Goal: Information Seeking & Learning: Learn about a topic

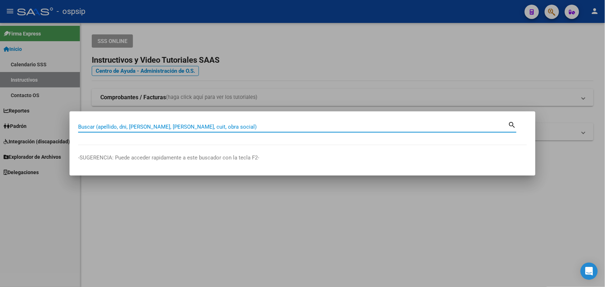
paste input "56949976"
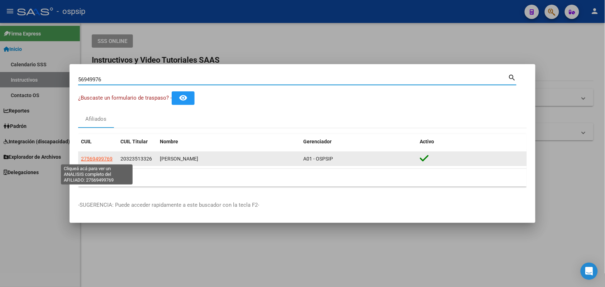
click at [95, 159] on span "27569499769" at bounding box center [97, 159] width 32 height 6
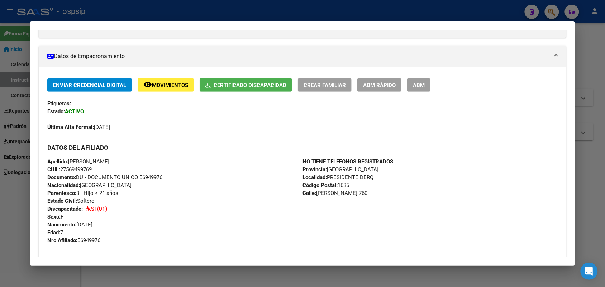
scroll to position [224, 0]
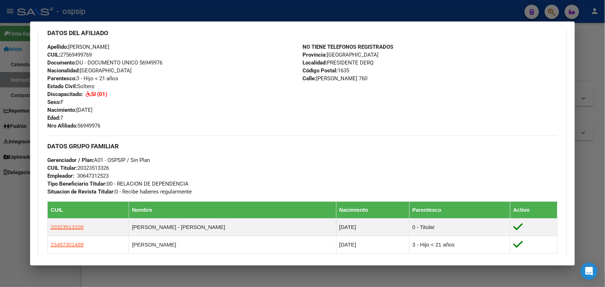
click at [148, 64] on span "Documento: DU - DOCUMENTO UNICO 56949976" at bounding box center [104, 62] width 115 height 6
copy span "56949976"
drag, startPoint x: 0, startPoint y: 115, endPoint x: 21, endPoint y: 115, distance: 21.5
click at [3, 115] on div at bounding box center [302, 143] width 605 height 287
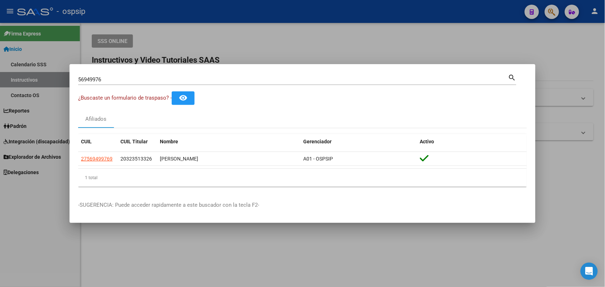
click at [137, 79] on input "56949976" at bounding box center [293, 79] width 430 height 6
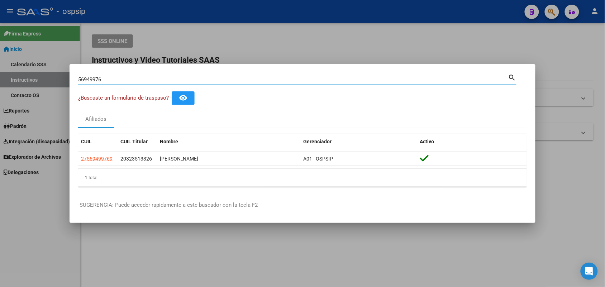
click at [137, 79] on input "56949976" at bounding box center [293, 79] width 430 height 6
type input "56505190"
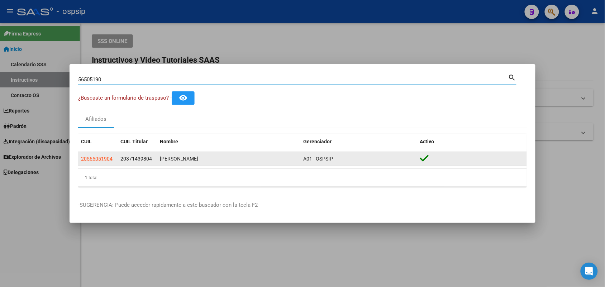
click at [103, 155] on app-link-go-to "20565051904" at bounding box center [97, 159] width 32 height 8
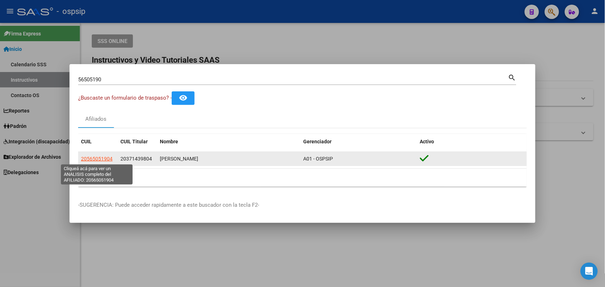
click at [95, 155] on app-link-go-to "20565051904" at bounding box center [97, 159] width 32 height 8
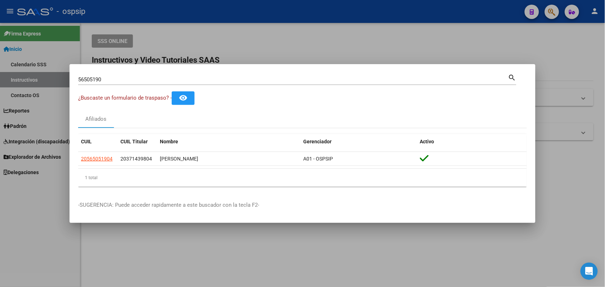
click at [72, 174] on mat-dialog-content "56505190 Buscar (apellido, dni, cuil, nro traspaso, cuit, obra social) search ¿…" at bounding box center [302, 133] width 466 height 120
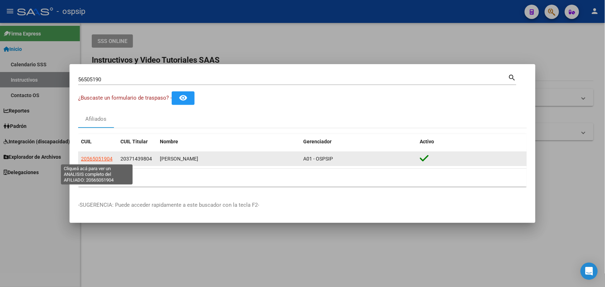
click at [88, 162] on span "20565051904" at bounding box center [97, 159] width 32 height 6
type textarea "20565051904"
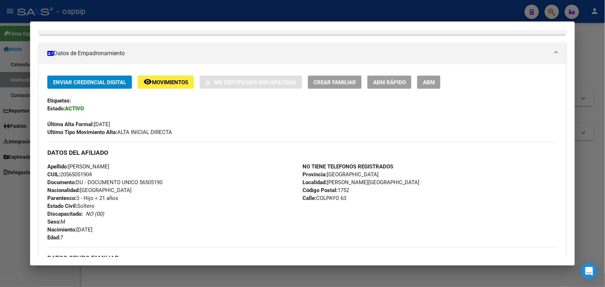
scroll to position [134, 0]
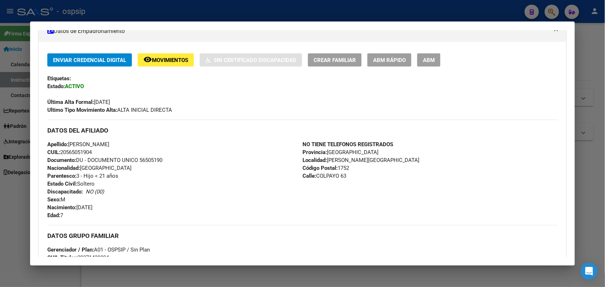
click at [146, 161] on span "Documento: DU - DOCUMENTO UNICO 56505190" at bounding box center [104, 160] width 115 height 6
copy span "56505190"
click at [4, 203] on div at bounding box center [302, 143] width 605 height 287
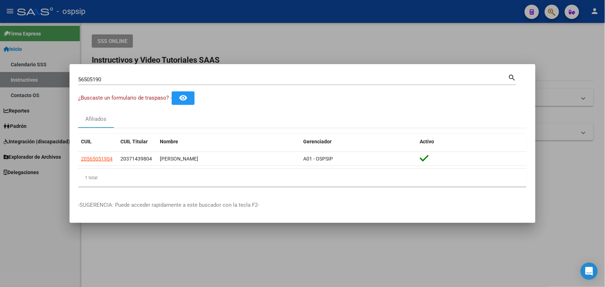
click at [122, 78] on input "56505190" at bounding box center [293, 79] width 430 height 6
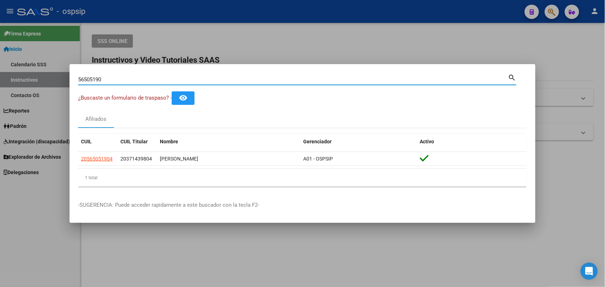
click at [122, 78] on input "56505190" at bounding box center [293, 79] width 430 height 6
click at [88, 81] on input "56505190" at bounding box center [293, 79] width 430 height 6
click at [141, 81] on input "Buscar (apellido, dni, [PERSON_NAME], [PERSON_NAME], cuit, obra social)" at bounding box center [293, 79] width 430 height 6
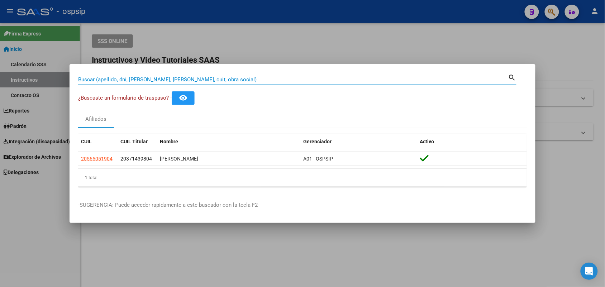
drag, startPoint x: 141, startPoint y: 81, endPoint x: 133, endPoint y: 81, distance: 8.2
click at [133, 81] on input "Buscar (apellido, dni, [PERSON_NAME], [PERSON_NAME], cuit, obra social)" at bounding box center [293, 79] width 430 height 6
type input "21677528"
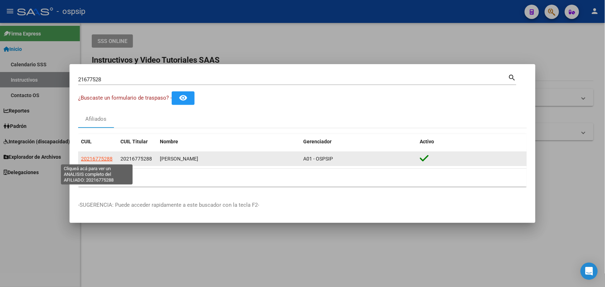
click at [99, 159] on span "20216775288" at bounding box center [97, 159] width 32 height 6
type textarea "20216775288"
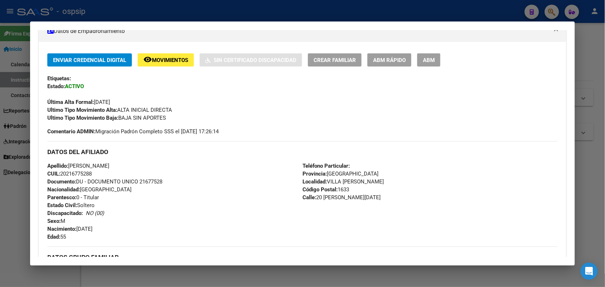
click at [151, 178] on span "Documento: DU - DOCUMENTO UNICO 21677528" at bounding box center [104, 181] width 115 height 6
copy span "21677528"
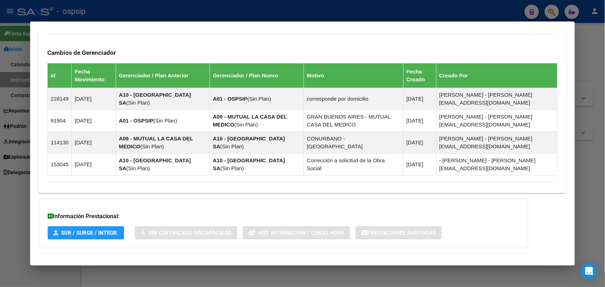
scroll to position [498, 0]
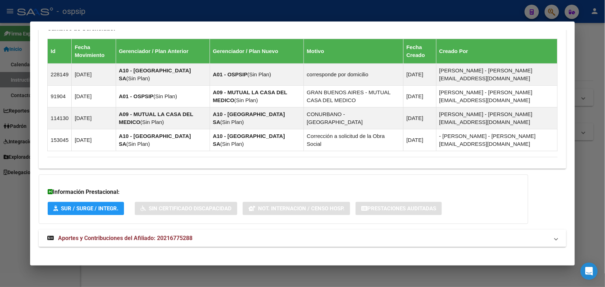
click at [176, 236] on strong "Aportes y Contribuciones del Afiliado: 20216775288" at bounding box center [119, 238] width 145 height 9
click at [210, 236] on mat-panel-title "Aportes y Contribuciones del Afiliado: 20216775288" at bounding box center [297, 238] width 501 height 9
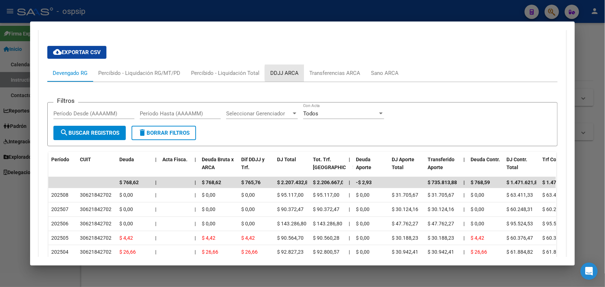
click at [292, 69] on div "DDJJ ARCA" at bounding box center [284, 73] width 28 height 8
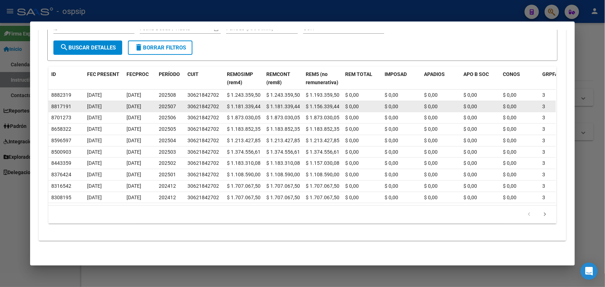
scroll to position [826, 0]
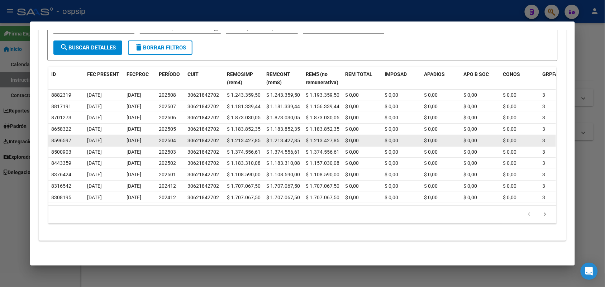
drag, startPoint x: 215, startPoint y: 126, endPoint x: 208, endPoint y: 133, distance: 9.6
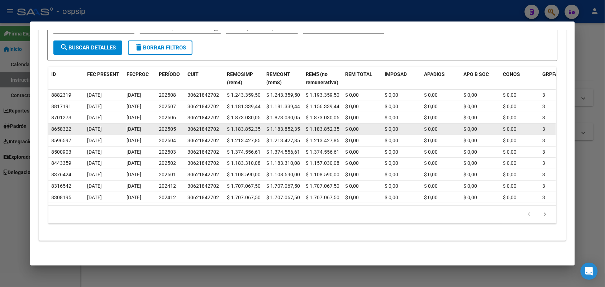
drag, startPoint x: 208, startPoint y: 133, endPoint x: 127, endPoint y: 124, distance: 81.8
click at [127, 125] on div "[DATE]" at bounding box center [139, 129] width 27 height 8
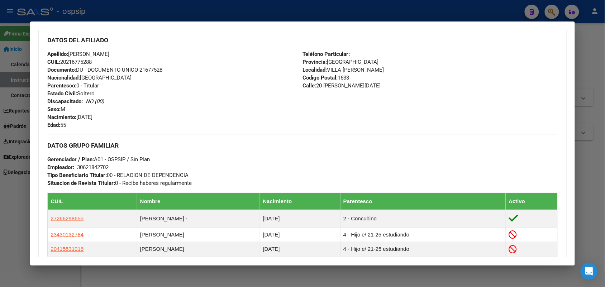
scroll to position [199, 0]
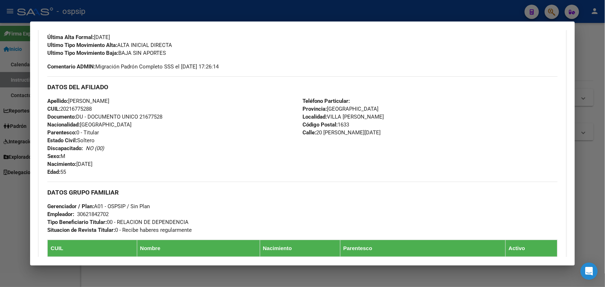
click at [146, 118] on span "Documento: DU - DOCUMENTO UNICO 21677528" at bounding box center [104, 117] width 115 height 6
copy span "21677528"
click at [161, 125] on div "Apellido: [PERSON_NAME]: 20216775288 Documento: DU - DOCUMENTO UNICO 21677528 N…" at bounding box center [174, 136] width 255 height 79
click at [0, 121] on div at bounding box center [302, 143] width 605 height 287
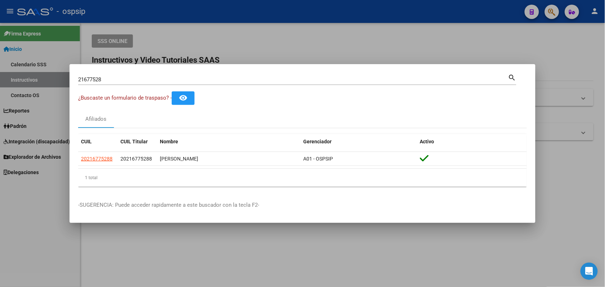
click at [124, 84] on div "21677528 Buscar (apellido, dni, [PERSON_NAME], [PERSON_NAME], cuit, obra social)" at bounding box center [293, 79] width 430 height 11
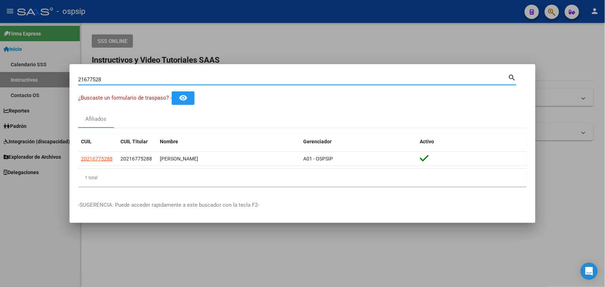
click at [119, 82] on input "21677528" at bounding box center [293, 79] width 430 height 6
type input "96457508"
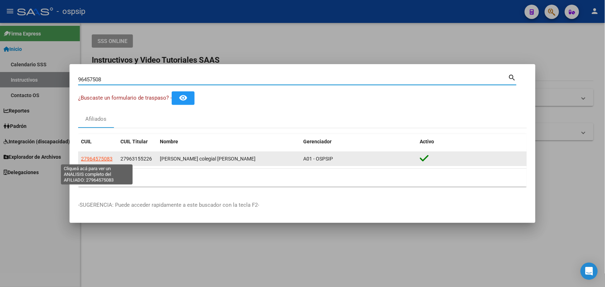
click at [108, 160] on span "27964575083" at bounding box center [97, 159] width 32 height 6
type textarea "27964575083"
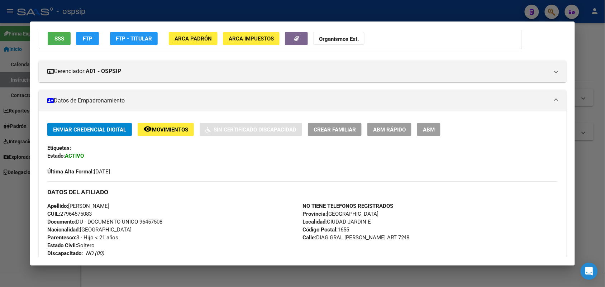
scroll to position [134, 0]
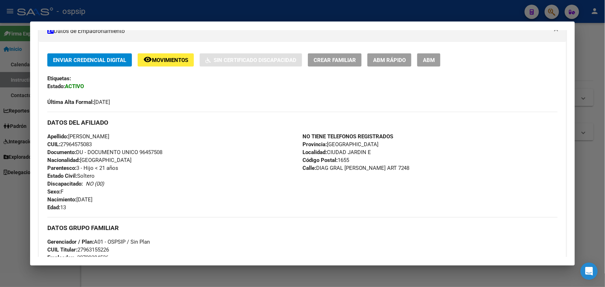
click at [155, 153] on span "Documento: DU - DOCUMENTO UNICO 96457508" at bounding box center [104, 152] width 115 height 6
copy span "96457508"
click at [154, 160] on div "Apellido: [PERSON_NAME] colegial CUIL: 27964575083 Documento: DU - DOCUMENTO UN…" at bounding box center [174, 172] width 255 height 79
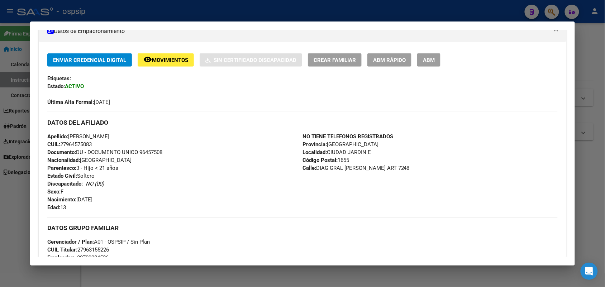
drag, startPoint x: 154, startPoint y: 160, endPoint x: 123, endPoint y: 176, distance: 35.4
click at [123, 176] on div "Apellido: [PERSON_NAME] colegial CUIL: 27964575083 Documento: DU - DOCUMENTO UN…" at bounding box center [174, 172] width 255 height 79
click at [6, 86] on div at bounding box center [302, 143] width 605 height 287
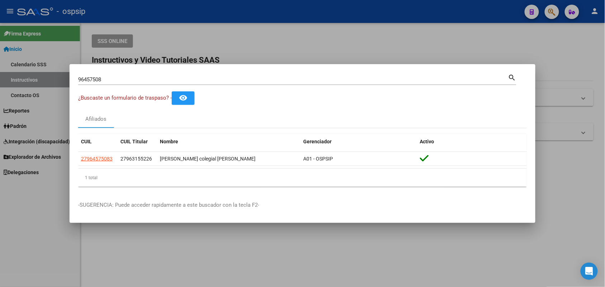
click at [167, 78] on input "96457508" at bounding box center [293, 79] width 430 height 6
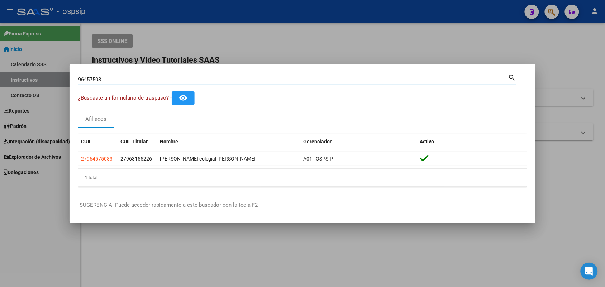
click at [167, 78] on input "96457508" at bounding box center [293, 79] width 430 height 6
paste input "57475322"
click at [88, 81] on input "57475322" at bounding box center [293, 79] width 430 height 6
type input "12205553"
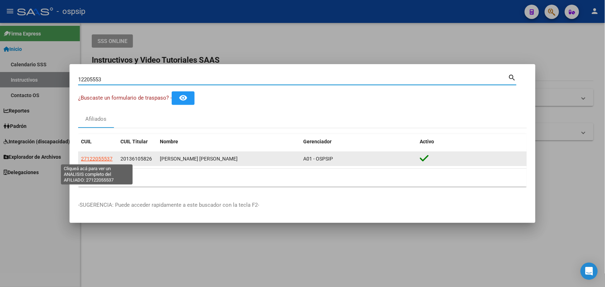
click at [103, 158] on span "27122055537" at bounding box center [97, 159] width 32 height 6
type textarea "27122055537"
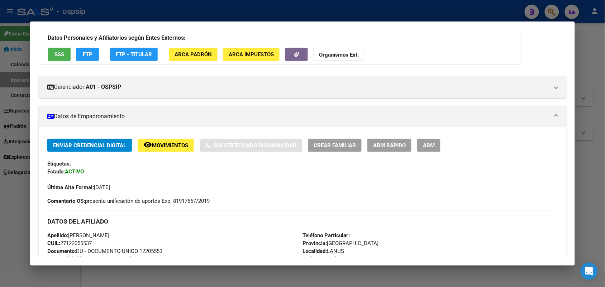
scroll to position [90, 0]
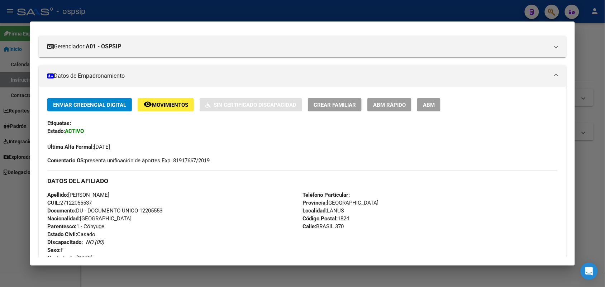
click at [142, 210] on span "Documento: DU - DOCUMENTO UNICO 12205553" at bounding box center [104, 210] width 115 height 6
copy span "12205553"
click at [14, 232] on div at bounding box center [302, 143] width 605 height 287
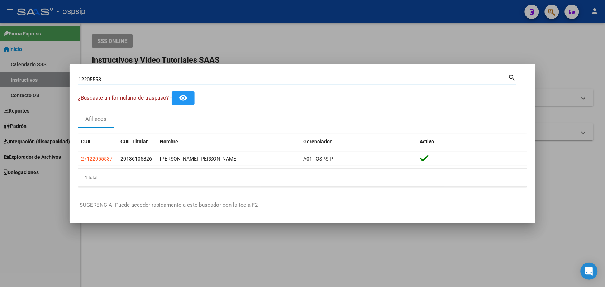
click at [114, 77] on input "12205553" at bounding box center [293, 79] width 430 height 6
type input "34641515"
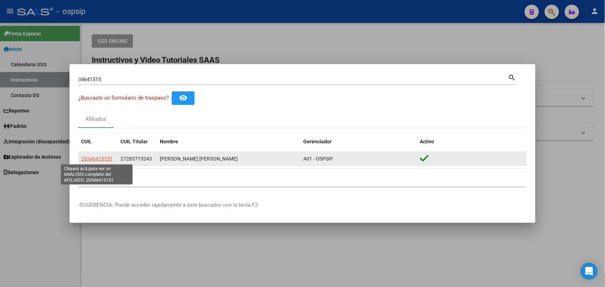
click at [94, 159] on span "20346415151" at bounding box center [97, 159] width 32 height 6
type textarea "20346415151"
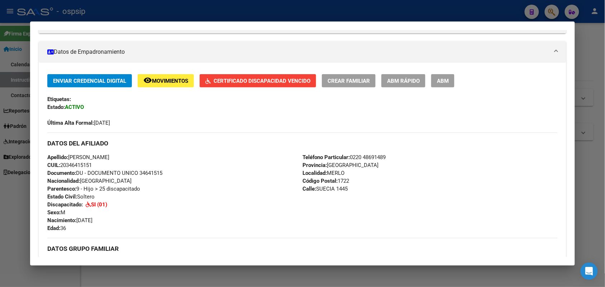
scroll to position [179, 0]
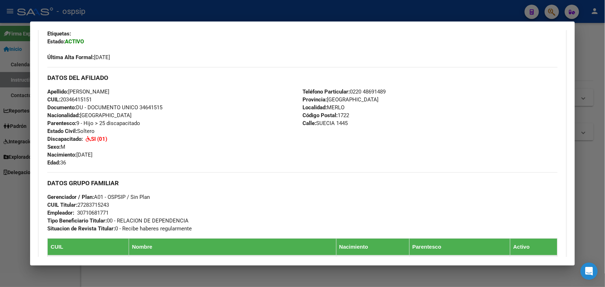
click at [149, 106] on span "Documento: DU - DOCUMENTO UNICO 34641515" at bounding box center [104, 107] width 115 height 6
copy span "34641515"
drag, startPoint x: 183, startPoint y: 122, endPoint x: 154, endPoint y: 104, distance: 34.6
click at [154, 104] on span "Documento: DU - DOCUMENTO UNICO 34641515" at bounding box center [104, 107] width 115 height 6
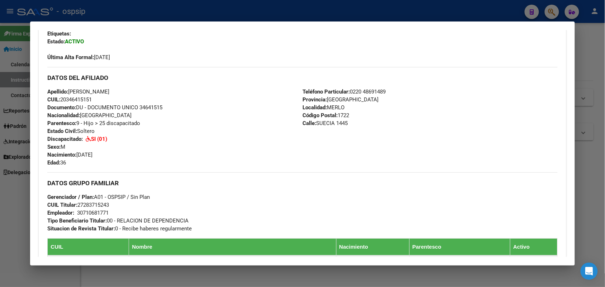
click at [154, 104] on span "Documento: DU - DOCUMENTO UNICO 34641515" at bounding box center [104, 107] width 115 height 6
copy span "34641515"
click at [0, 135] on div at bounding box center [302, 143] width 605 height 287
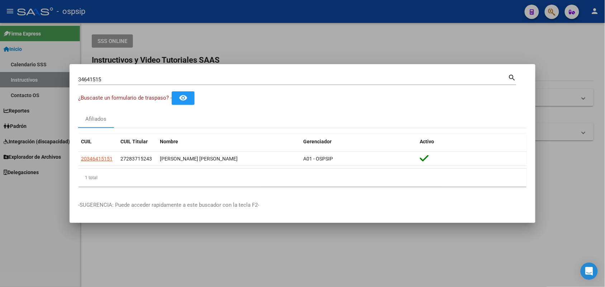
click at [160, 78] on input "34641515" at bounding box center [293, 79] width 430 height 6
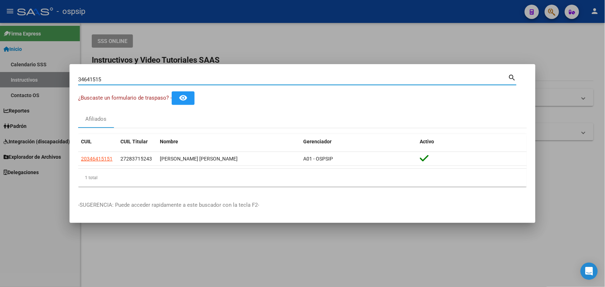
click at [160, 78] on input "34641515" at bounding box center [293, 79] width 430 height 6
type input "37432353"
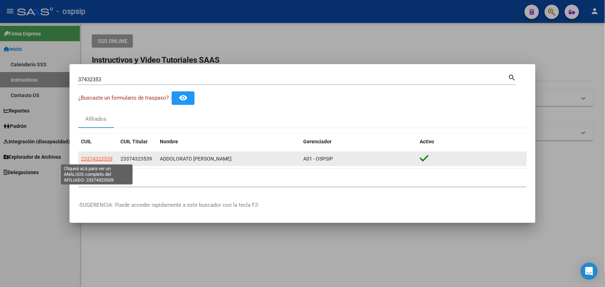
click at [95, 156] on span "23374323539" at bounding box center [97, 159] width 32 height 6
type textarea "23374323539"
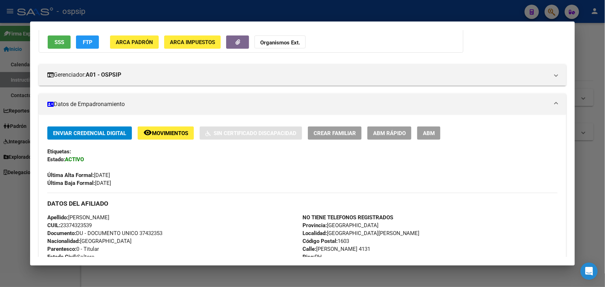
scroll to position [134, 0]
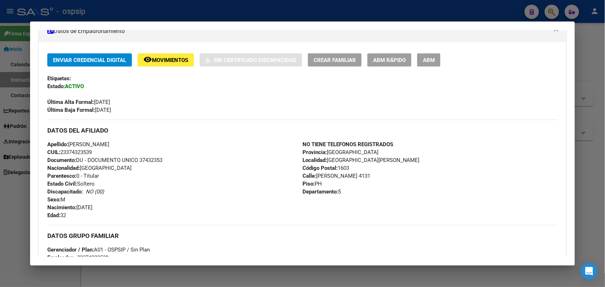
click at [148, 160] on span "Documento: DU - DOCUMENTO UNICO 37432353" at bounding box center [104, 160] width 115 height 6
copy span "37432353"
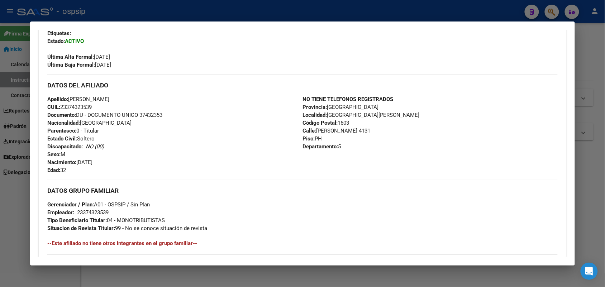
scroll to position [179, 0]
drag, startPoint x: 150, startPoint y: 164, endPoint x: 102, endPoint y: 211, distance: 66.6
drag, startPoint x: 102, startPoint y: 211, endPoint x: 76, endPoint y: 191, distance: 33.3
click at [75, 192] on h3 "DATOS GRUPO FAMILIAR" at bounding box center [302, 191] width 510 height 8
drag, startPoint x: 0, startPoint y: 177, endPoint x: 82, endPoint y: 145, distance: 88.3
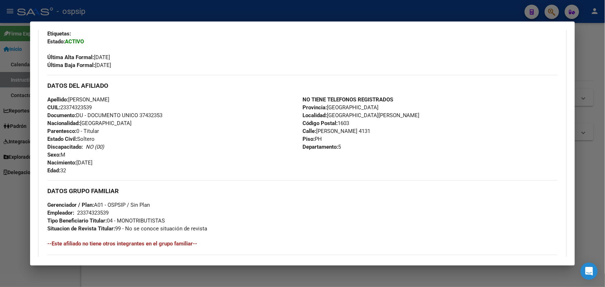
click at [3, 176] on div at bounding box center [302, 143] width 605 height 287
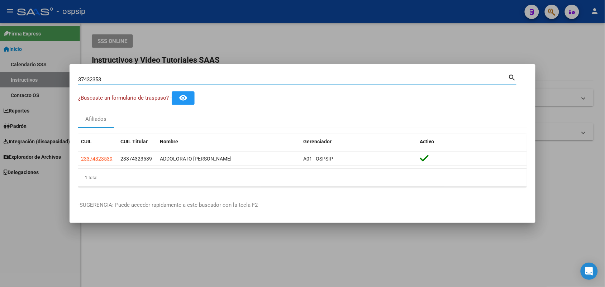
click at [129, 80] on input "37432353" at bounding box center [293, 79] width 430 height 6
paste input "3020260"
type input "33020260"
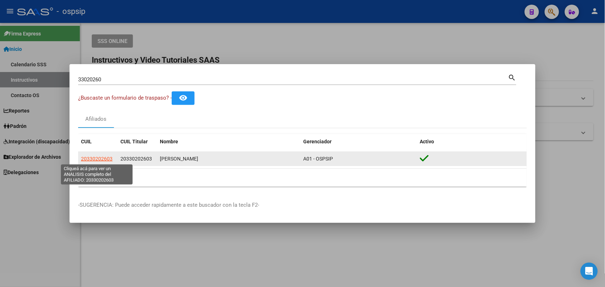
click at [109, 158] on span "20330202603" at bounding box center [97, 159] width 32 height 6
type textarea "20330202603"
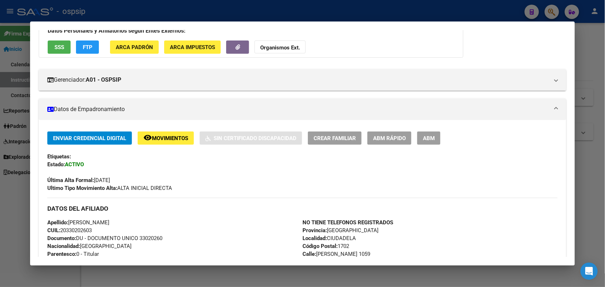
scroll to position [134, 0]
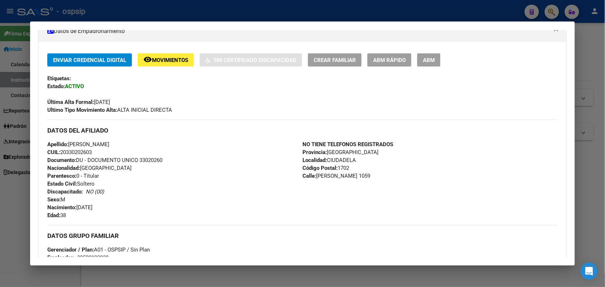
click at [139, 160] on span "Documento: DU - DOCUMENTO UNICO 33020260" at bounding box center [104, 160] width 115 height 6
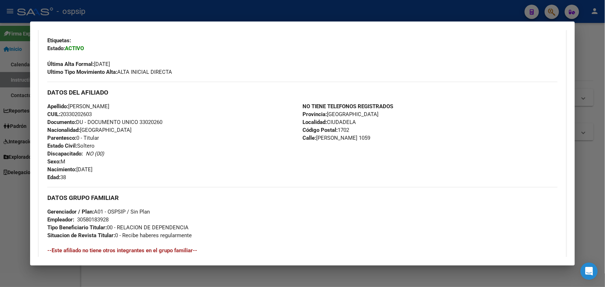
scroll to position [224, 0]
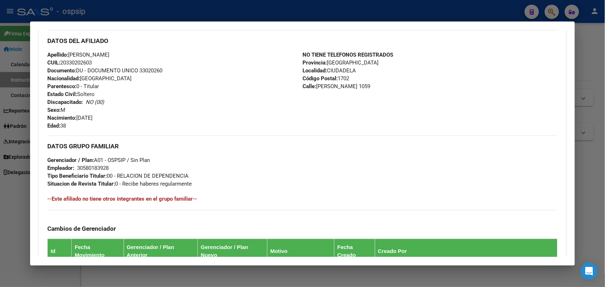
drag, startPoint x: 250, startPoint y: 198, endPoint x: 244, endPoint y: 201, distance: 6.9
drag, startPoint x: 244, startPoint y: 201, endPoint x: 194, endPoint y: 199, distance: 49.8
click at [194, 199] on h4 "--Este afiliado no tiene otros integrantes en el grupo familiar--" at bounding box center [302, 199] width 510 height 8
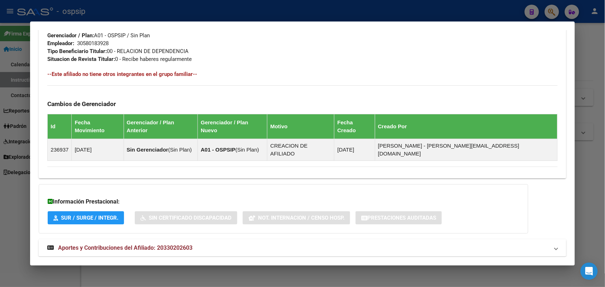
click at [121, 239] on mat-expansion-panel-header "Aportes y Contribuciones del Afiliado: 20330202603" at bounding box center [302, 247] width 527 height 17
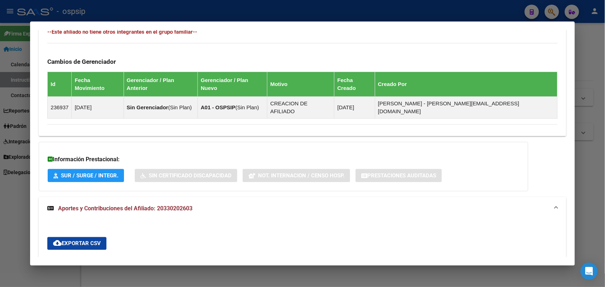
scroll to position [436, 0]
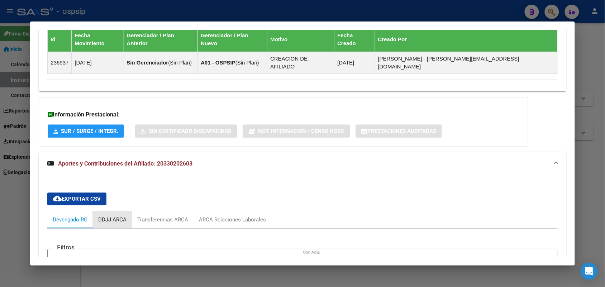
click at [111, 211] on div "DDJJ ARCA" at bounding box center [112, 219] width 39 height 17
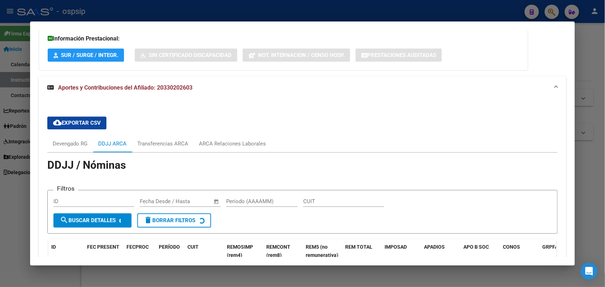
scroll to position [543, 0]
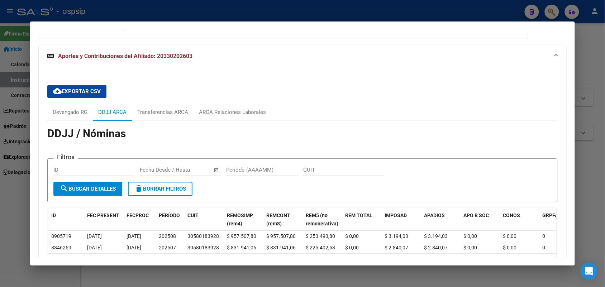
click at [10, 156] on div at bounding box center [302, 143] width 605 height 287
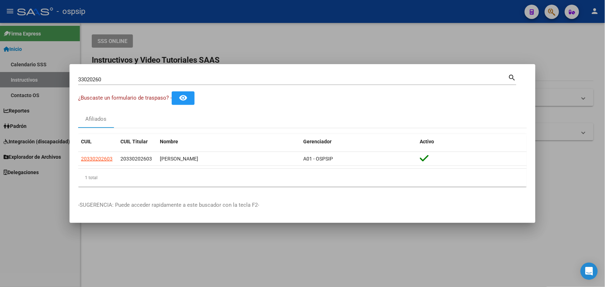
click at [111, 83] on div "33020260 Buscar (apellido, dni, cuil, nro traspaso, cuit, obra social)" at bounding box center [293, 79] width 430 height 11
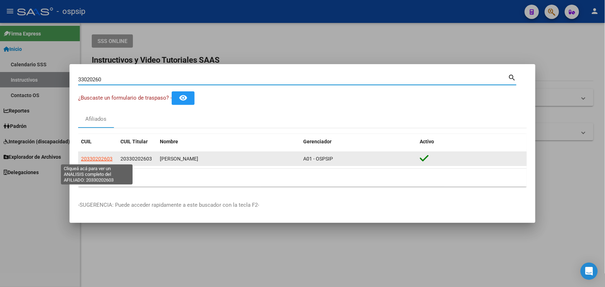
click at [101, 157] on span "20330202603" at bounding box center [97, 159] width 32 height 6
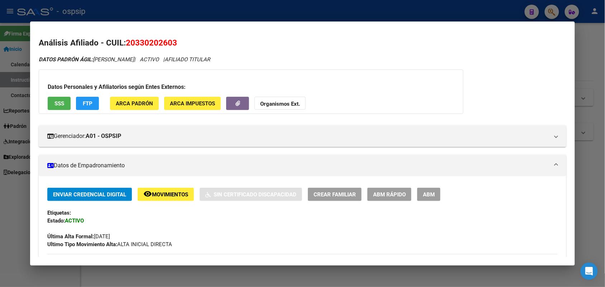
scroll to position [134, 0]
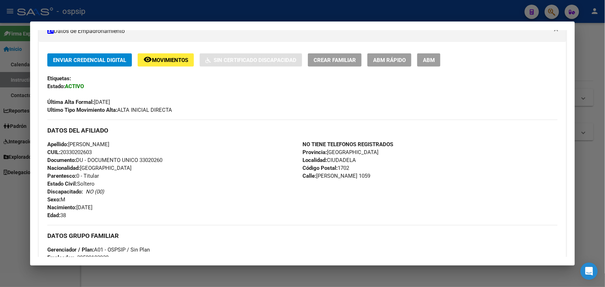
click at [152, 158] on span "Documento: DU - DOCUMENTO UNICO 33020260" at bounding box center [104, 160] width 115 height 6
click at [151, 158] on span "Documento: DU - DOCUMENTO UNICO 33020260" at bounding box center [104, 160] width 115 height 6
click at [158, 171] on div "Apellido: [PERSON_NAME] CUIL: 20330202603 Documento: DU - DOCUMENTO UNICO 33020…" at bounding box center [174, 179] width 255 height 79
click at [0, 139] on div at bounding box center [302, 143] width 605 height 287
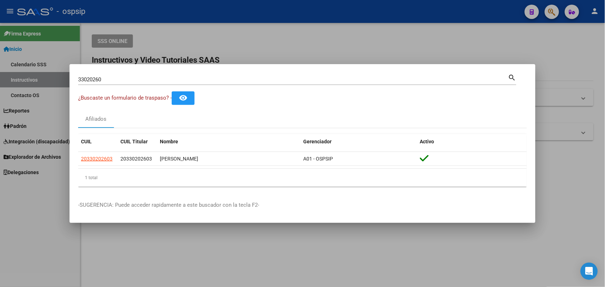
click at [121, 81] on input "33020260" at bounding box center [293, 79] width 430 height 6
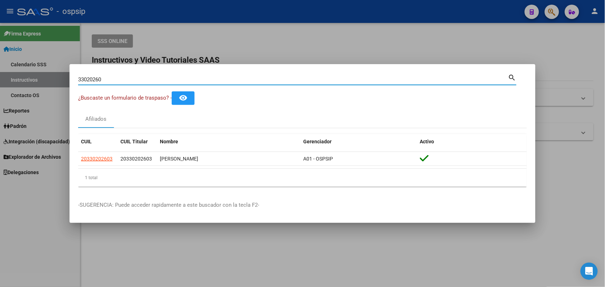
click at [121, 81] on input "33020260" at bounding box center [293, 79] width 430 height 6
type input "42091967"
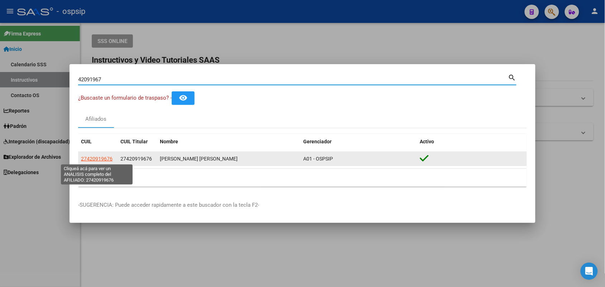
click at [91, 159] on span "27420919676" at bounding box center [97, 159] width 32 height 6
type textarea "27420919676"
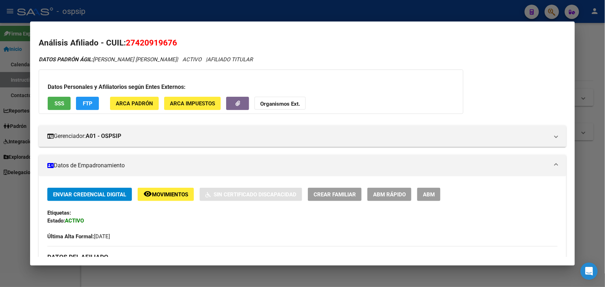
scroll to position [179, 0]
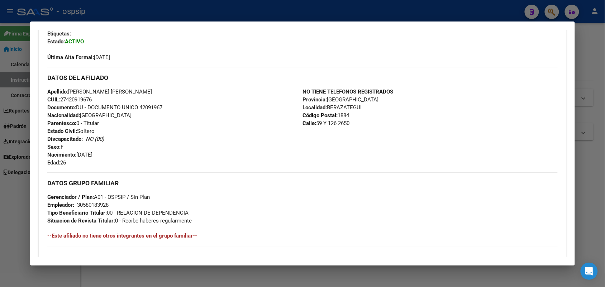
click at [147, 107] on span "Documento: DU - DOCUMENTO UNICO 42091967" at bounding box center [104, 107] width 115 height 6
click at [161, 118] on div "Apellido: [PERSON_NAME] [PERSON_NAME] CUIL: 27420919676 Documento: DU - DOCUMEN…" at bounding box center [174, 127] width 255 height 79
drag, startPoint x: 161, startPoint y: 118, endPoint x: 136, endPoint y: 125, distance: 26.1
click at [136, 125] on div "Apellido: [PERSON_NAME] [PERSON_NAME] CUIL: 27420919676 Documento: DU - DOCUMEN…" at bounding box center [174, 127] width 255 height 79
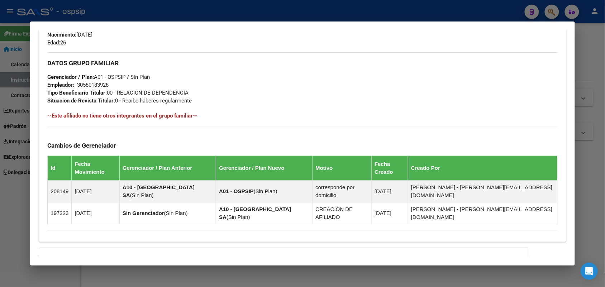
scroll to position [355, 0]
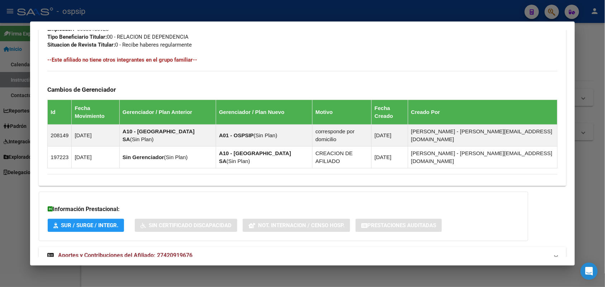
click at [120, 247] on mat-expansion-panel-header "Aportes y Contribuciones del Afiliado: 27420919676" at bounding box center [302, 255] width 527 height 17
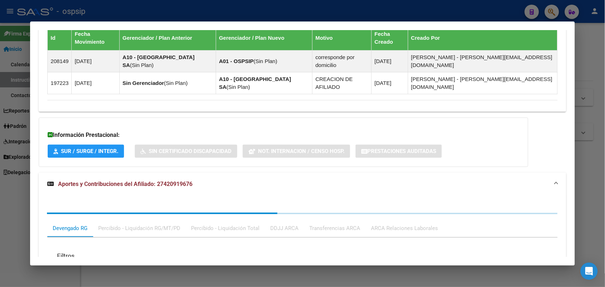
scroll to position [534, 0]
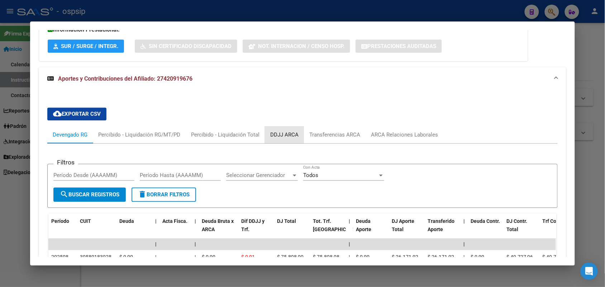
click at [265, 126] on div "DDJJ ARCA" at bounding box center [284, 134] width 39 height 17
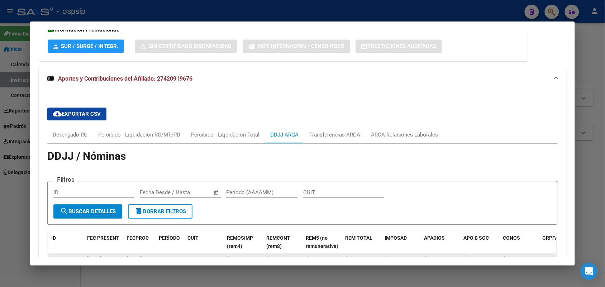
drag, startPoint x: 121, startPoint y: 238, endPoint x: 88, endPoint y: 239, distance: 32.3
click at [88, 255] on div "[DATE]" at bounding box center [104, 259] width 34 height 8
click at [0, 144] on div at bounding box center [302, 143] width 605 height 287
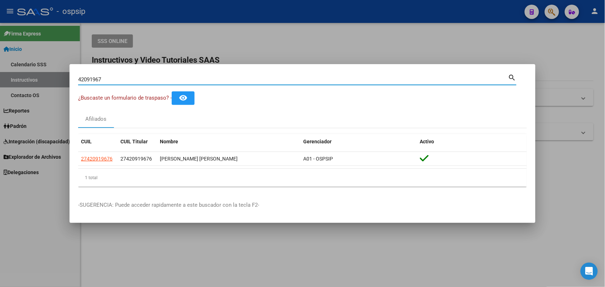
click at [103, 81] on input "42091967" at bounding box center [293, 79] width 430 height 6
click at [112, 81] on input "35641791" at bounding box center [293, 79] width 430 height 6
paste input "52925208"
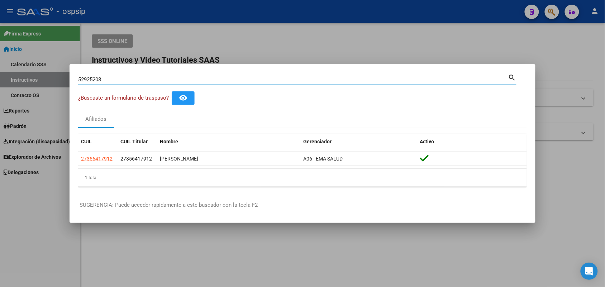
type input "52925208"
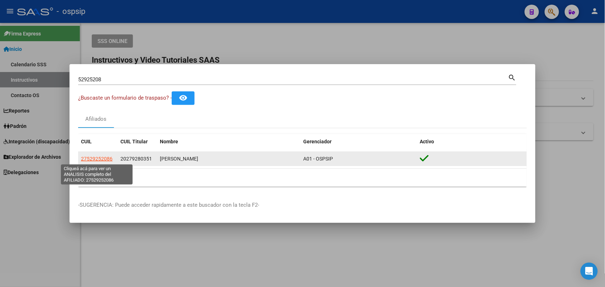
click at [106, 158] on span "27529252086" at bounding box center [97, 159] width 32 height 6
type textarea "27529252086"
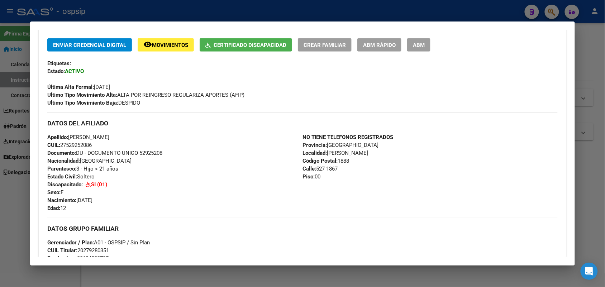
scroll to position [247, 0]
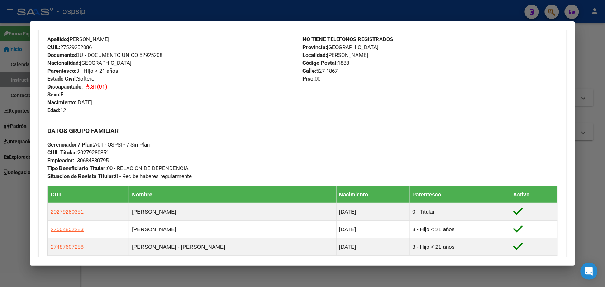
click at [148, 56] on span "Documento: DU - DOCUMENTO UNICO 52925208" at bounding box center [104, 55] width 115 height 6
click at [153, 61] on div "Apellido: [PERSON_NAME] CUIL: 27529252086 Documento: DU - DOCUMENTO UNICO 52925…" at bounding box center [174, 74] width 255 height 79
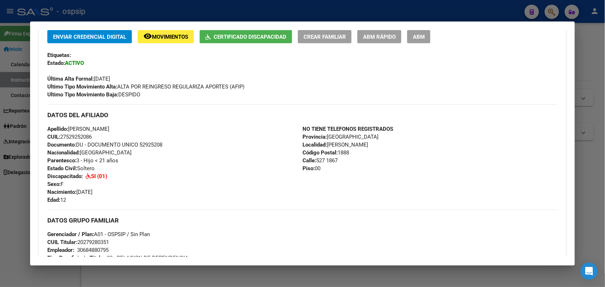
click at [240, 45] on div "Enviar Credencial Digital remove_red_eye Movimientos Certificado Discapacidad C…" at bounding box center [302, 64] width 510 height 68
click at [245, 42] on button "Certificado Discapacidad" at bounding box center [246, 36] width 92 height 13
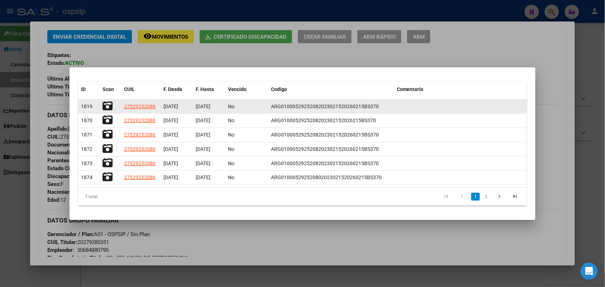
click at [109, 106] on icon at bounding box center [107, 106] width 10 height 10
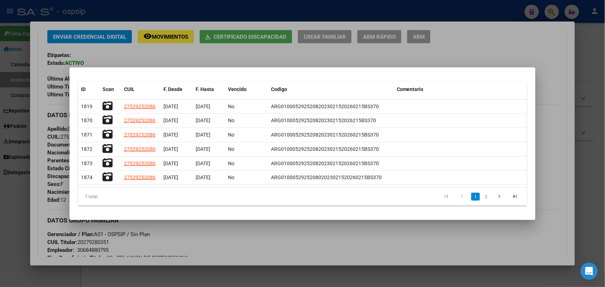
click at [570, 150] on div at bounding box center [302, 143] width 605 height 287
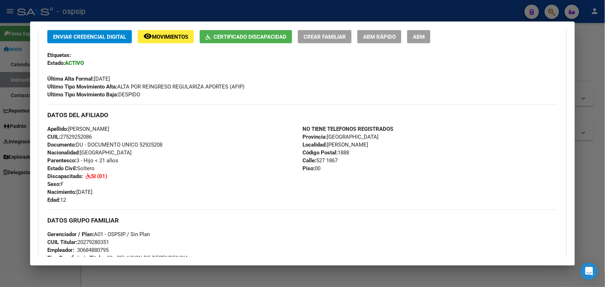
click at [603, 87] on div at bounding box center [302, 143] width 605 height 287
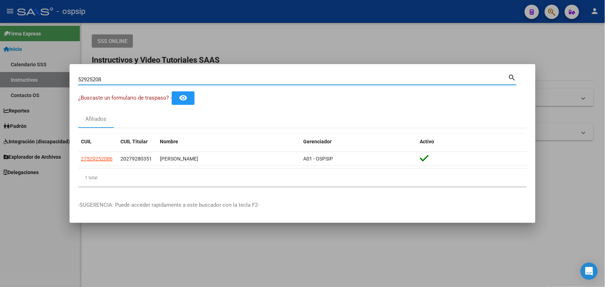
click at [110, 78] on input "52925208" at bounding box center [293, 79] width 430 height 6
type input "33899374"
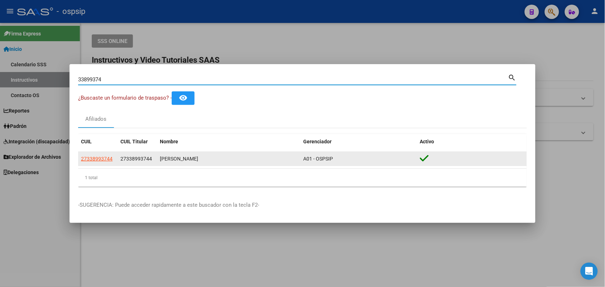
click at [99, 158] on span "27338993744" at bounding box center [97, 159] width 32 height 6
type textarea "27338993744"
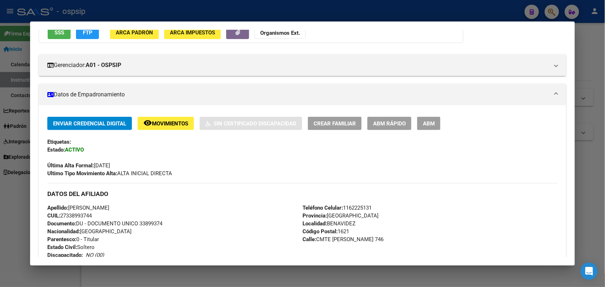
scroll to position [179, 0]
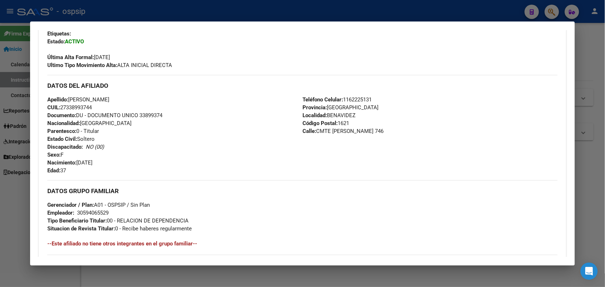
click at [152, 112] on span "Documento: DU - DOCUMENTO UNICO 33899374" at bounding box center [104, 115] width 115 height 6
drag, startPoint x: 144, startPoint y: 110, endPoint x: 137, endPoint y: 113, distance: 7.7
click at [137, 113] on span "Documento: DU - DOCUMENTO UNICO 33899374" at bounding box center [104, 115] width 115 height 6
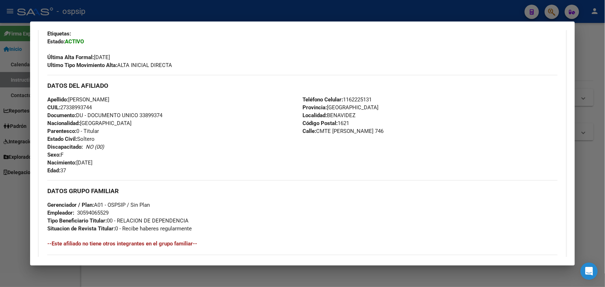
click at [0, 152] on div at bounding box center [302, 143] width 605 height 287
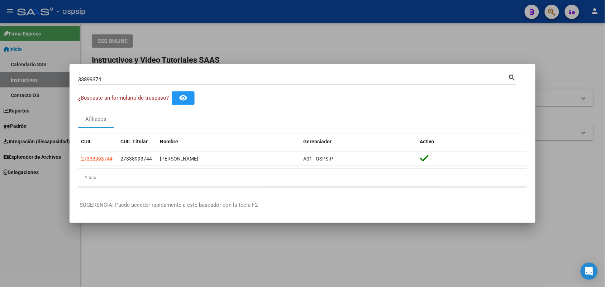
click at [126, 82] on input "33899374" at bounding box center [293, 79] width 430 height 6
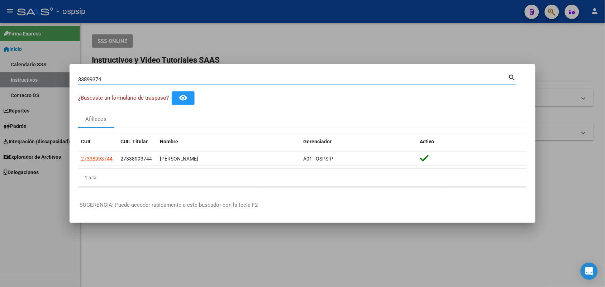
click at [126, 82] on input "33899374" at bounding box center [293, 79] width 430 height 6
paste input "70810591"
type input "70810591"
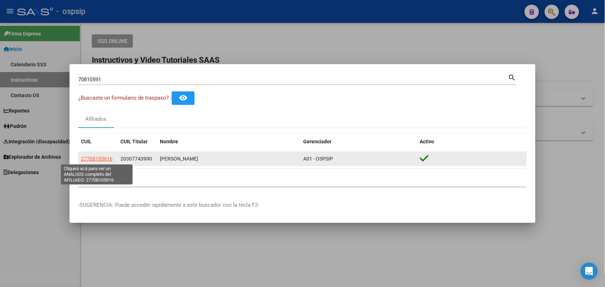
click at [106, 159] on span "27708105916" at bounding box center [97, 159] width 32 height 6
type textarea "27708105916"
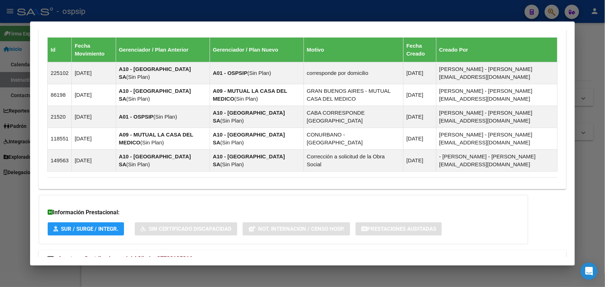
scroll to position [530, 0]
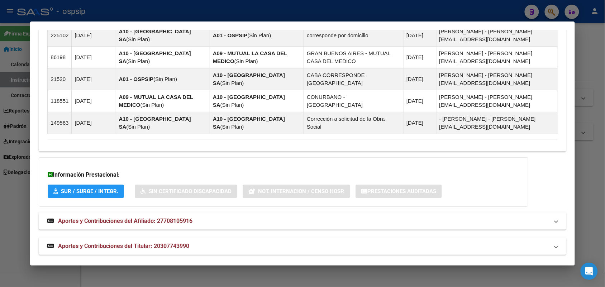
click at [155, 243] on span "Aportes y Contribuciones del Titular: 20307743990" at bounding box center [123, 246] width 131 height 7
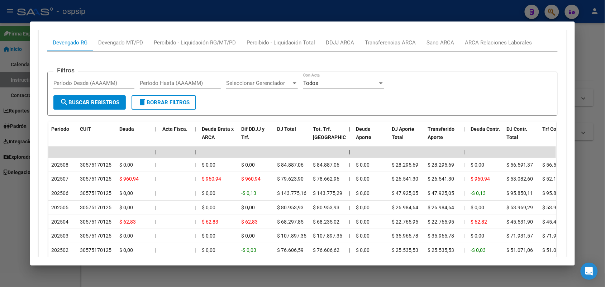
scroll to position [799, 0]
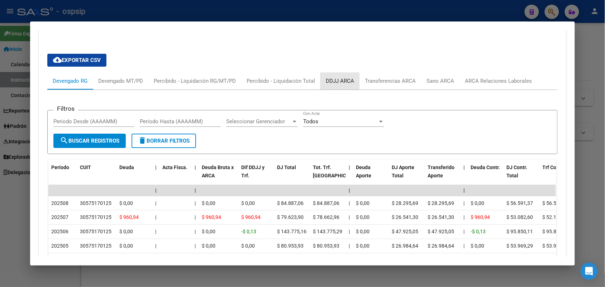
click at [350, 81] on div "DDJJ ARCA" at bounding box center [339, 80] width 39 height 17
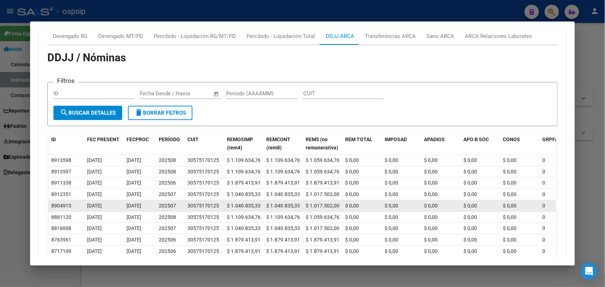
click at [184, 200] on datatable-body-cell "30575170125" at bounding box center [203, 205] width 39 height 11
